Goal: Entertainment & Leisure: Consume media (video, audio)

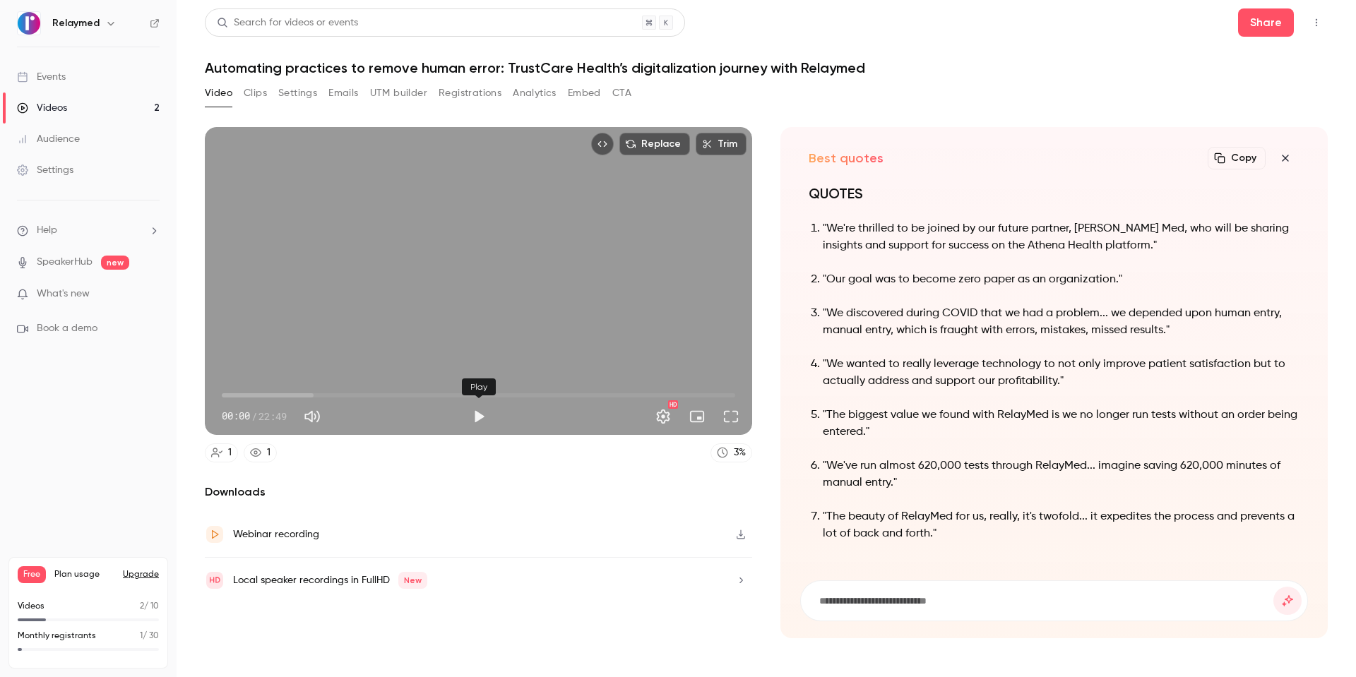
click at [475, 417] on button "Play" at bounding box center [479, 417] width 28 height 28
click at [259, 396] on span "00:01" at bounding box center [478, 395] width 513 height 23
click at [735, 414] on button "Full screen" at bounding box center [731, 417] width 28 height 28
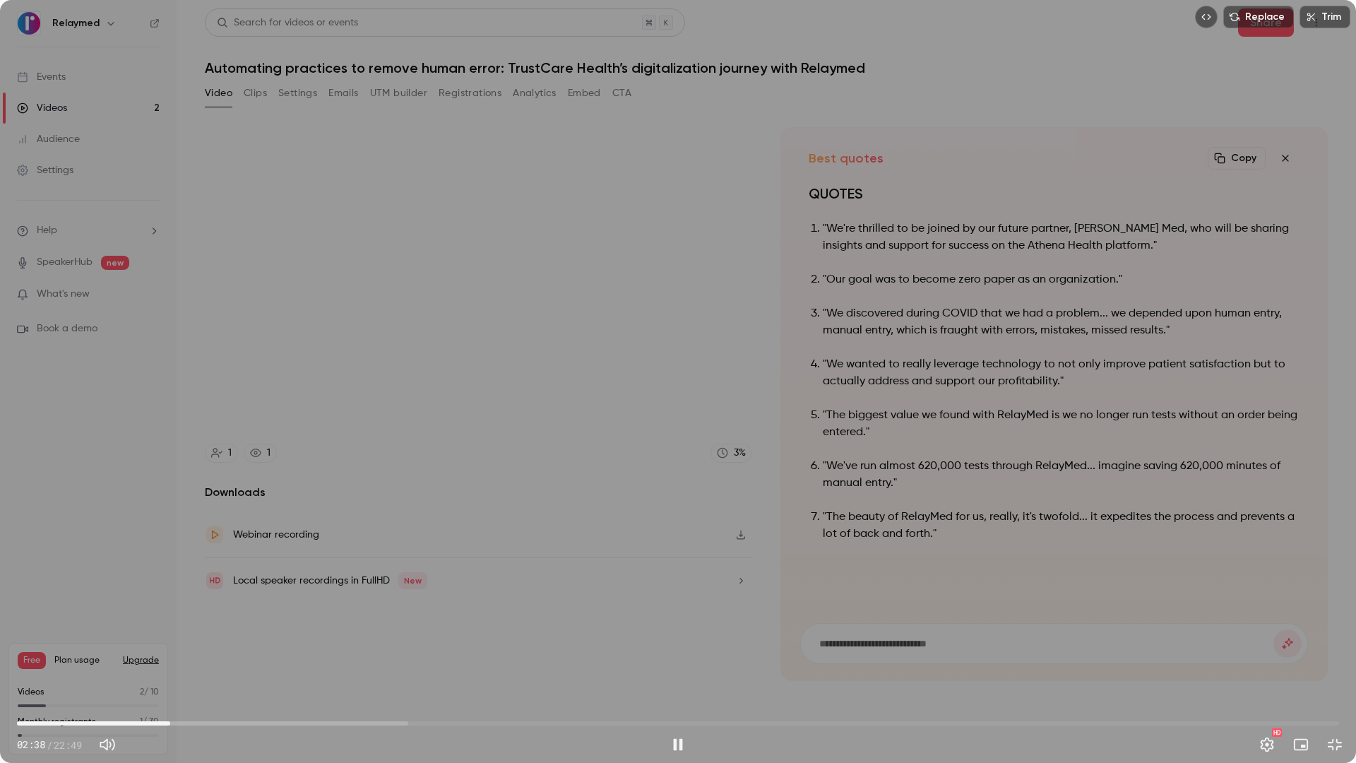
drag, startPoint x: 626, startPoint y: 487, endPoint x: 548, endPoint y: 489, distance: 78.4
click at [548, 489] on div "Replace Trim 02:38 02:38 / 22:49 HD" at bounding box center [678, 381] width 1356 height 763
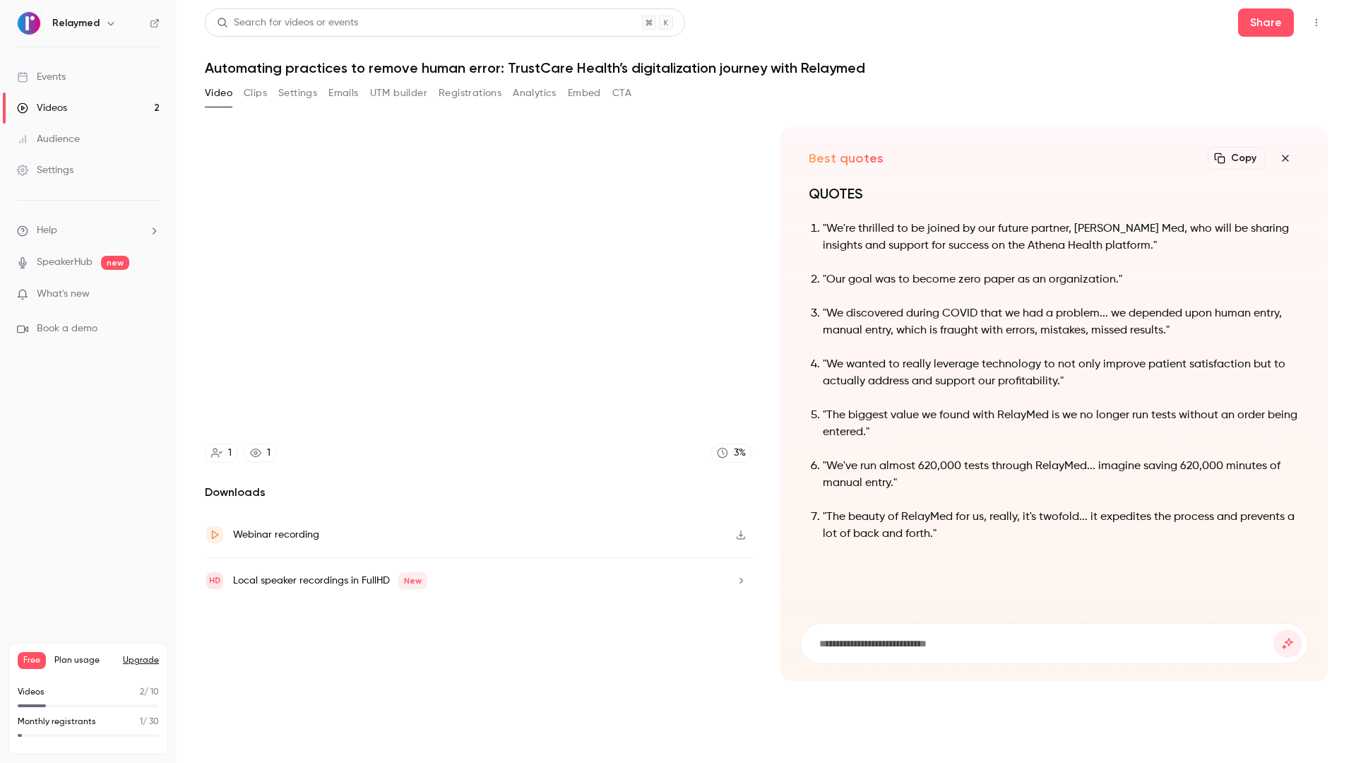
click at [523, 626] on div "Replace Trim 02:43 02:43 / 22:49 HD" at bounding box center [678, 381] width 1356 height 763
click at [165, 655] on div "Replace Trim 02:46 02:46 / 22:49 HD" at bounding box center [678, 381] width 1356 height 763
click at [537, 677] on div "Replace Trim 02:49 02:49 / 22:49 HD" at bounding box center [678, 381] width 1356 height 763
click at [678, 677] on div "Replace Trim 02:51 02:51 / 22:49 HD" at bounding box center [678, 381] width 1356 height 763
click at [677, 677] on div "Replace Trim 02:52 02:52 / 22:49 HD" at bounding box center [678, 381] width 1356 height 763
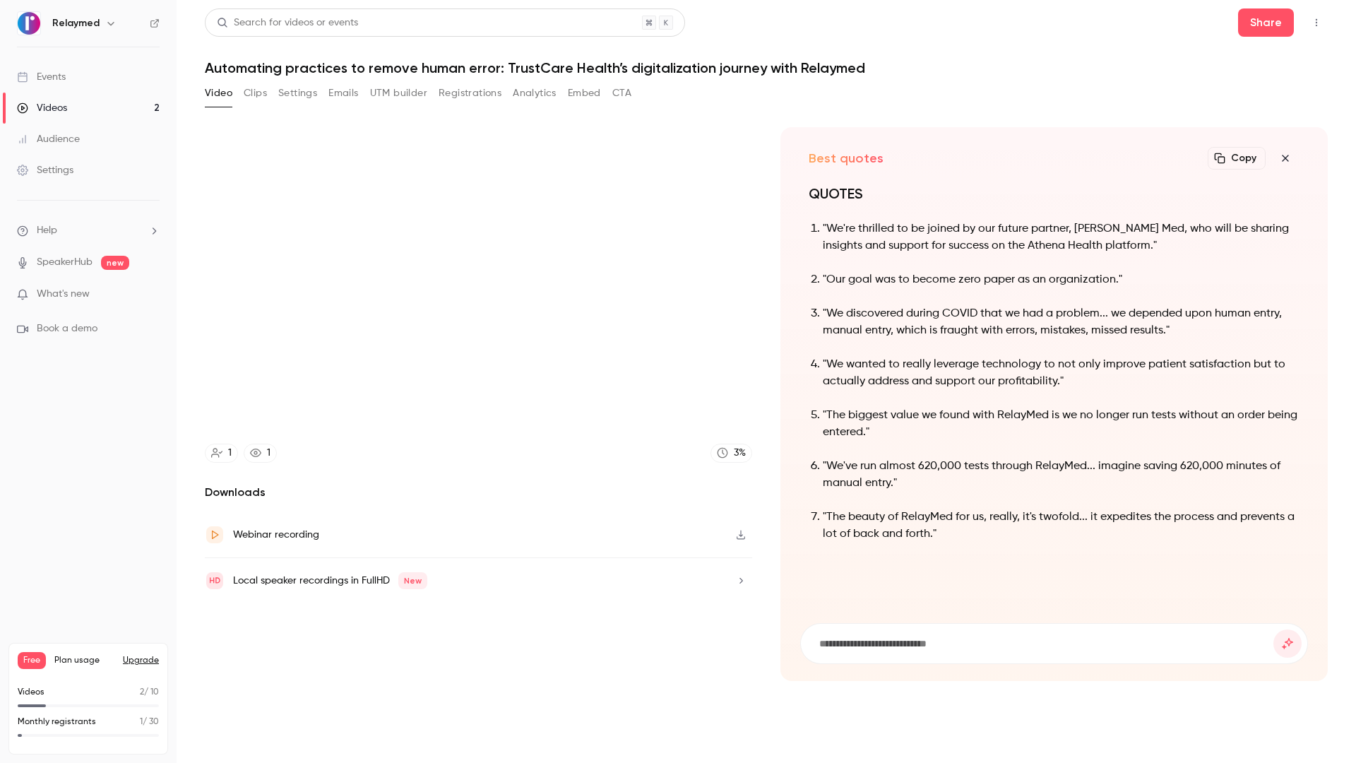
click at [678, 677] on button "Pause" at bounding box center [678, 744] width 28 height 28
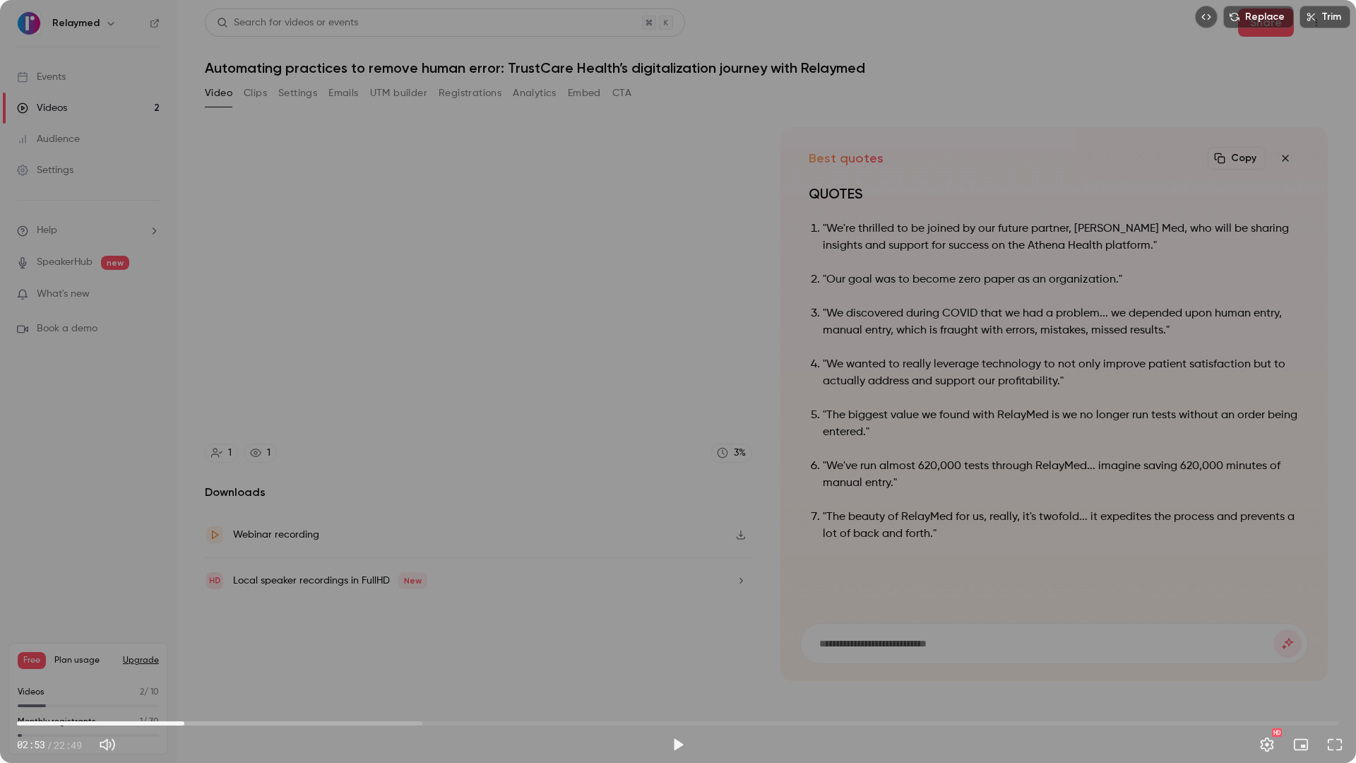
type input "*****"
